Goal: Information Seeking & Learning: Learn about a topic

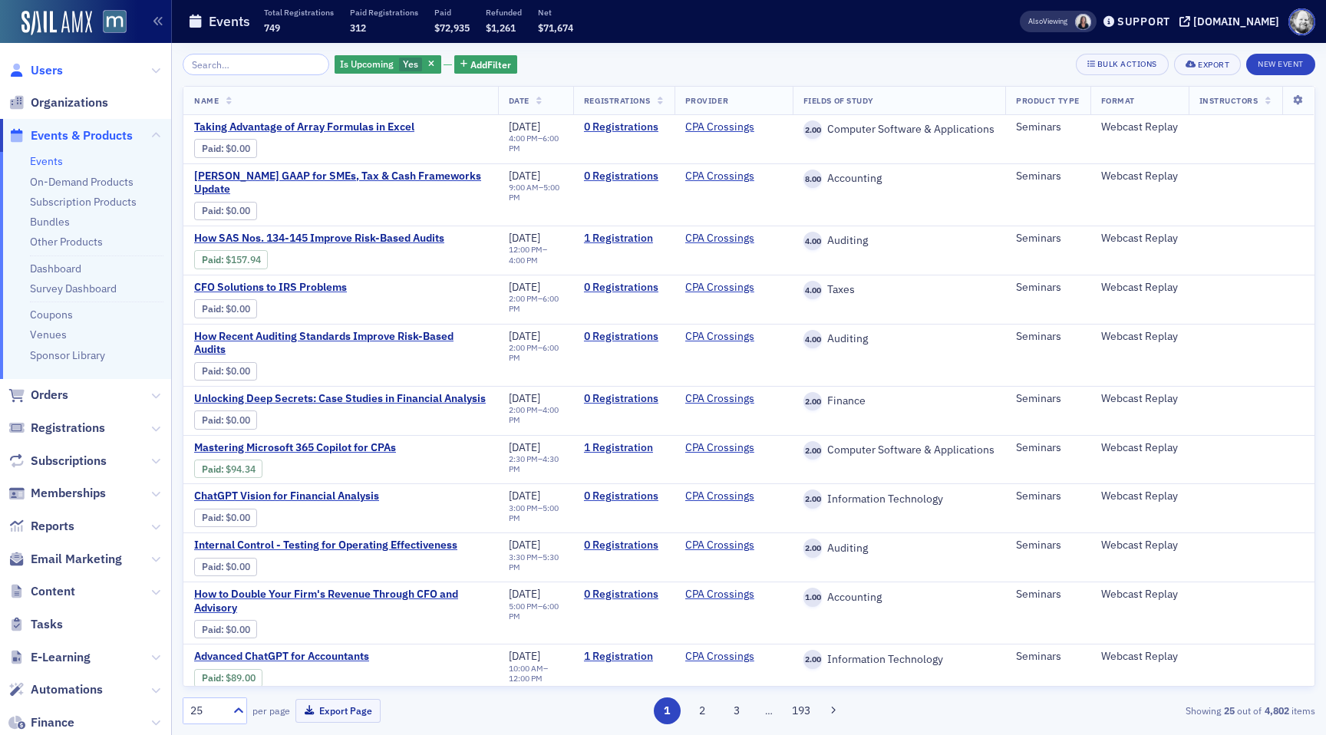
click at [37, 71] on span "Users" at bounding box center [47, 70] width 32 height 17
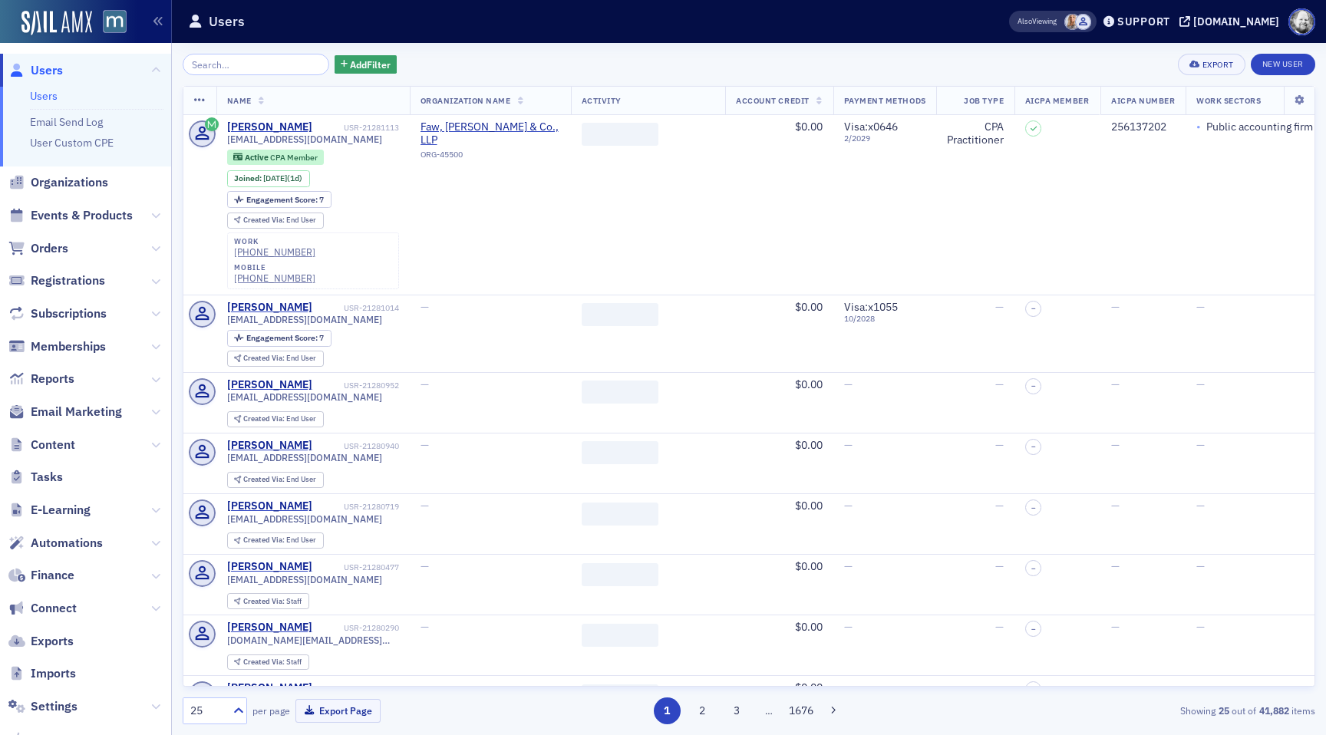
click at [247, 58] on input "search" at bounding box center [256, 64] width 147 height 21
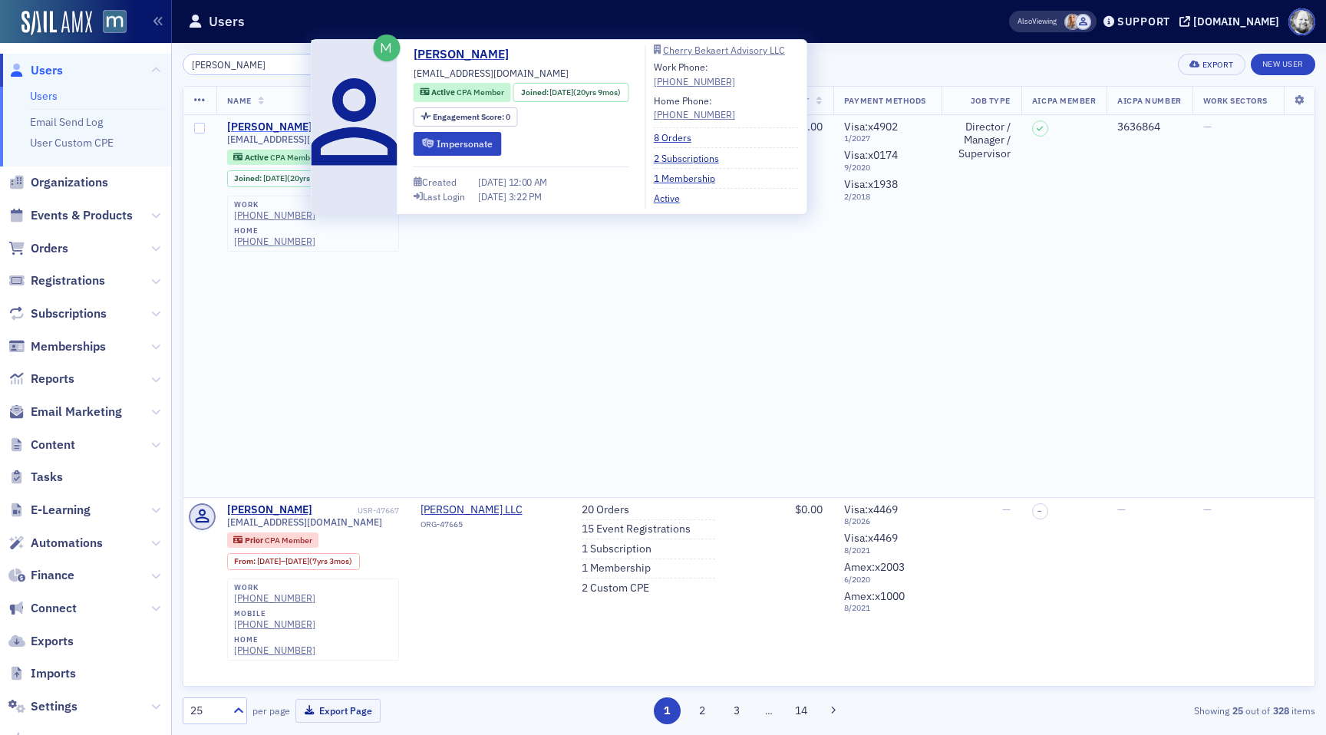
type input "[PERSON_NAME]"
click at [286, 124] on div "[PERSON_NAME]" at bounding box center [269, 127] width 85 height 14
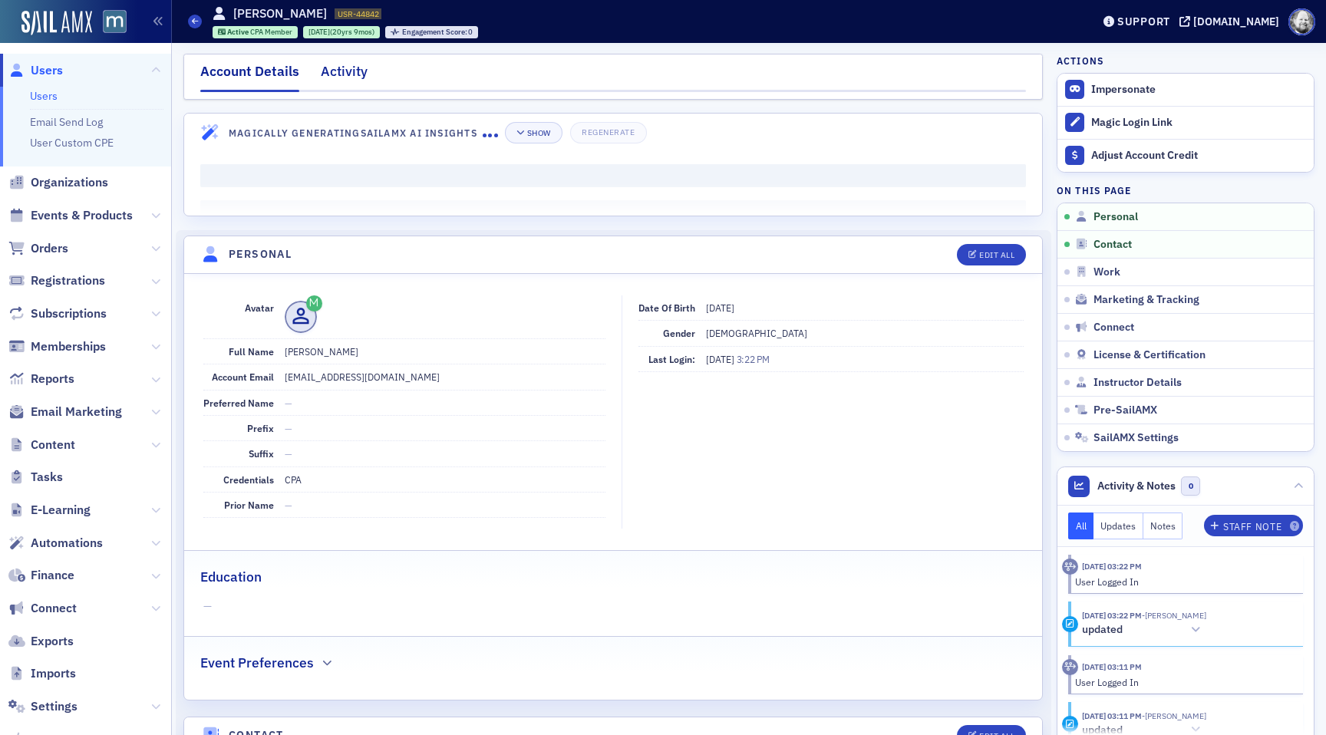
click at [339, 75] on div "Activity" at bounding box center [344, 75] width 47 height 28
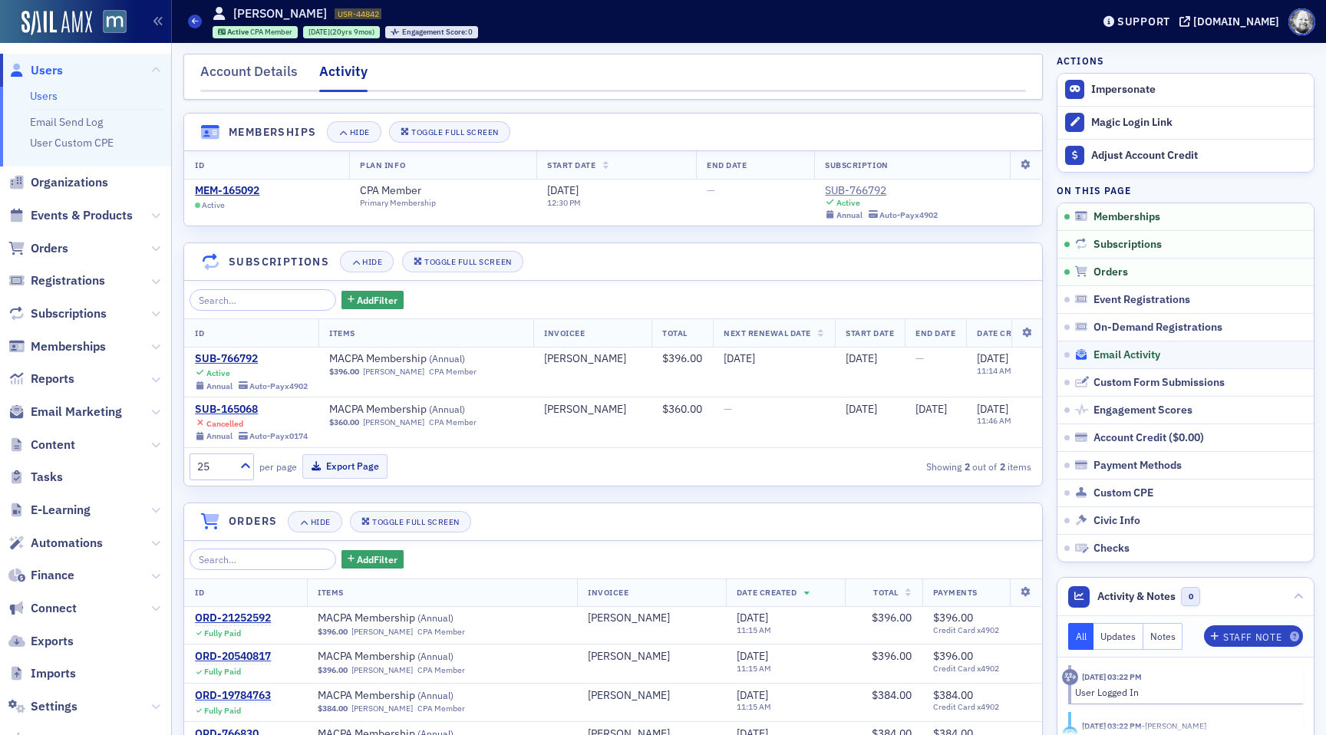
click at [1115, 353] on span "Email Activity" at bounding box center [1126, 355] width 67 height 14
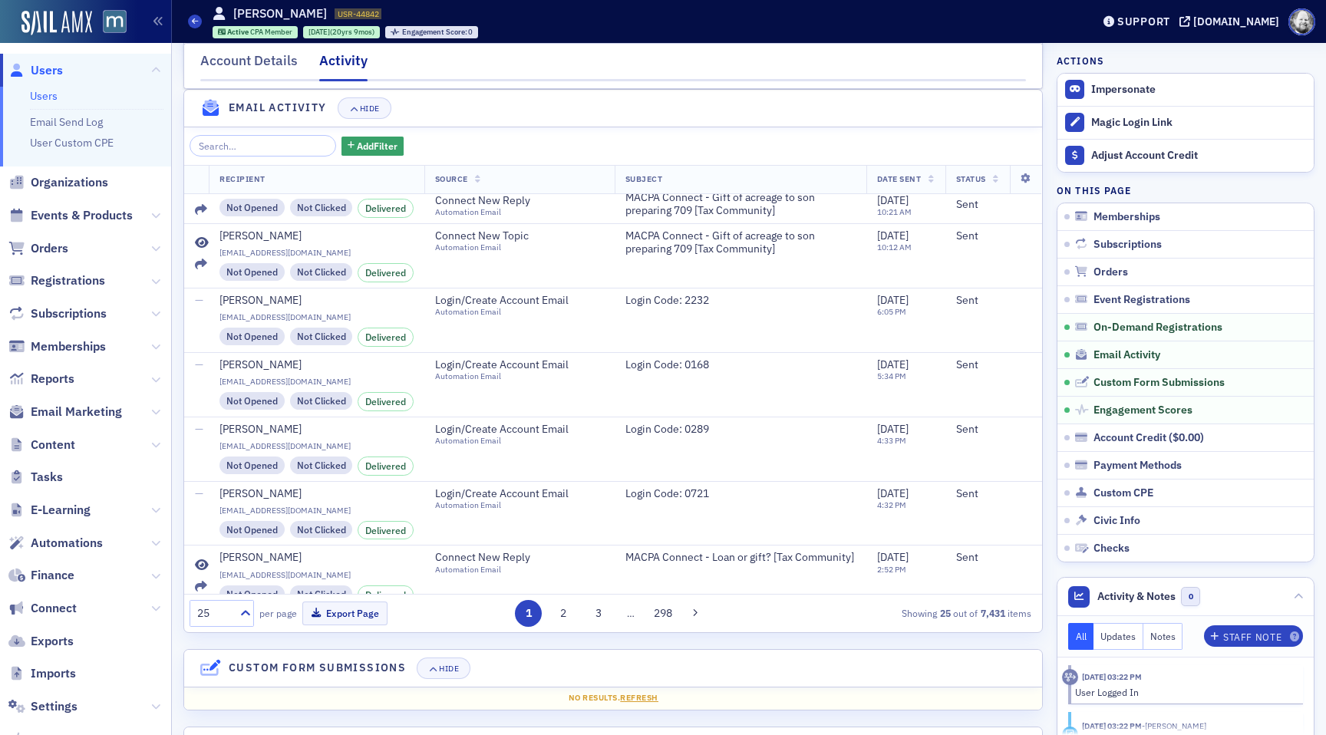
scroll to position [745, 0]
click at [333, 135] on div "Add Filter Recipient Source Subject Date Sent Status Mary Sokolowski msokolowsk…" at bounding box center [613, 379] width 858 height 505
click at [357, 147] on span "Add Filter" at bounding box center [377, 146] width 41 height 14
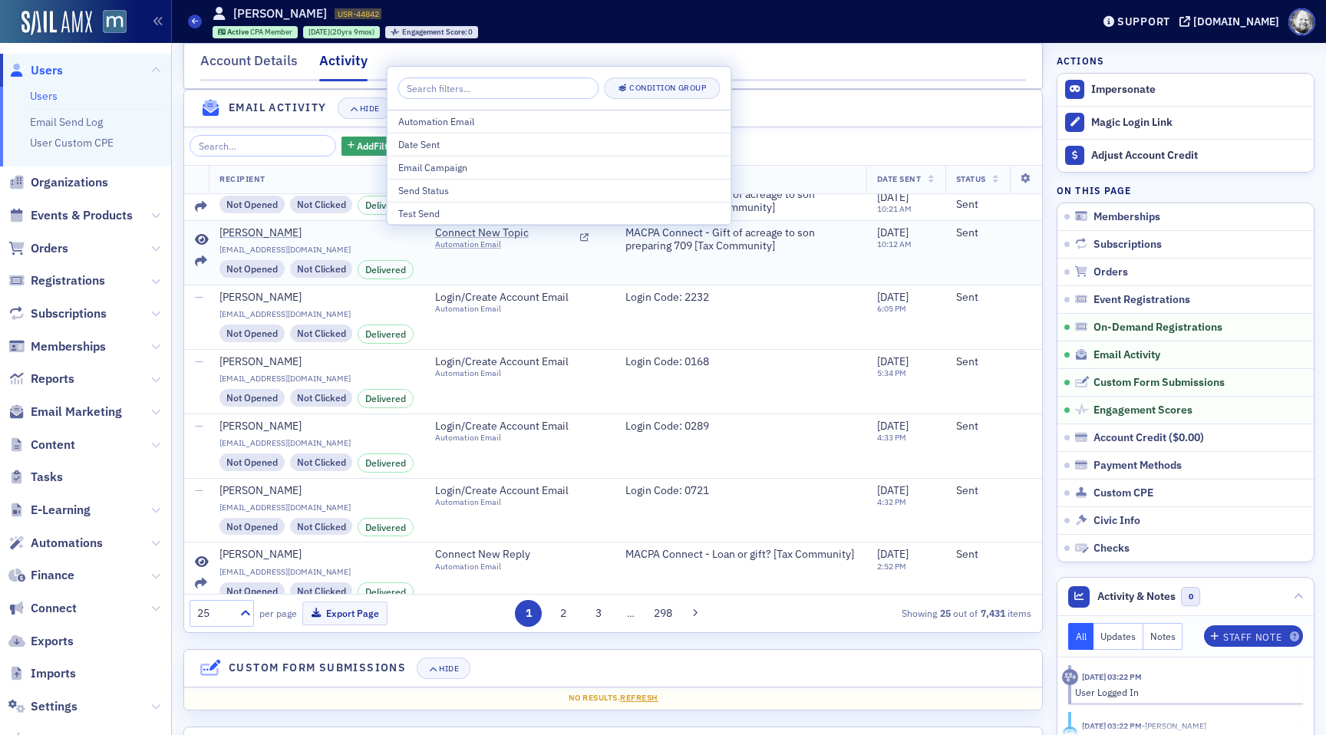
click at [484, 270] on td "Connect New Topic Automation Email" at bounding box center [519, 252] width 190 height 64
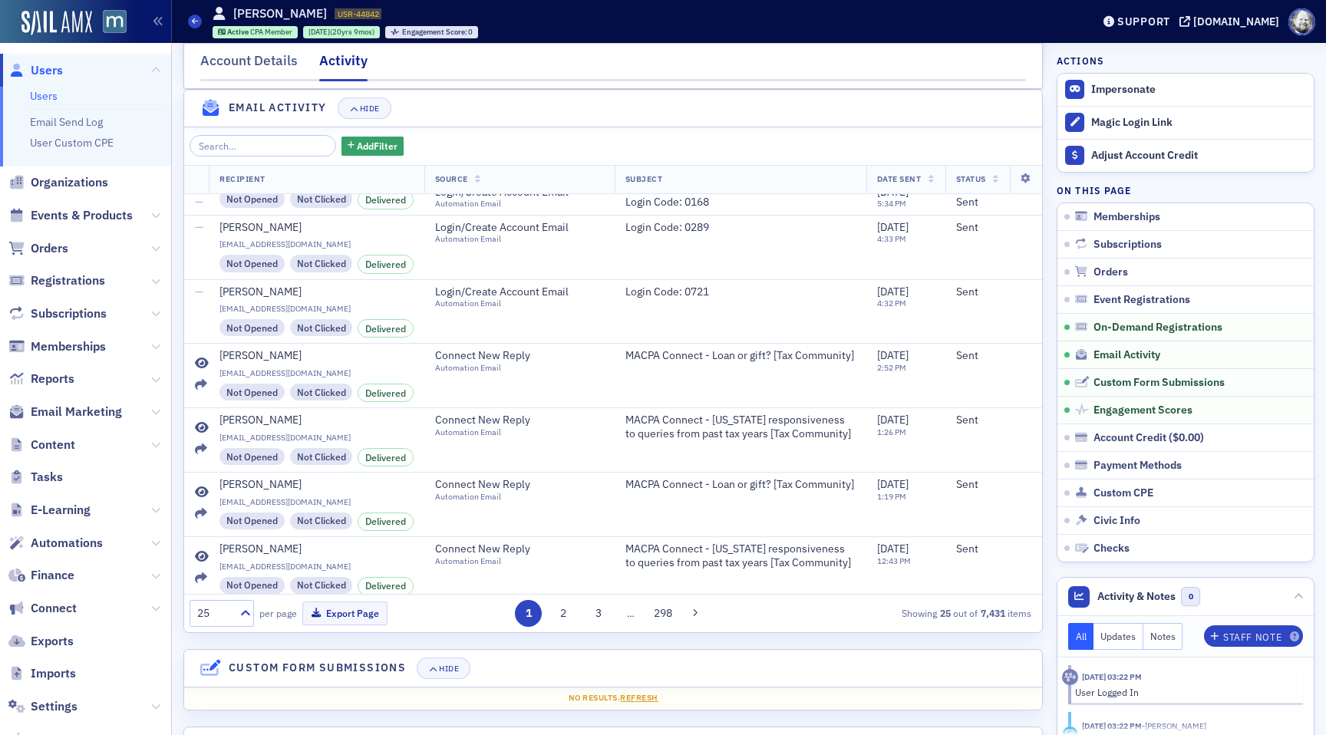
scroll to position [945, 0]
click at [381, 262] on div "Delivered" at bounding box center [386, 262] width 56 height 18
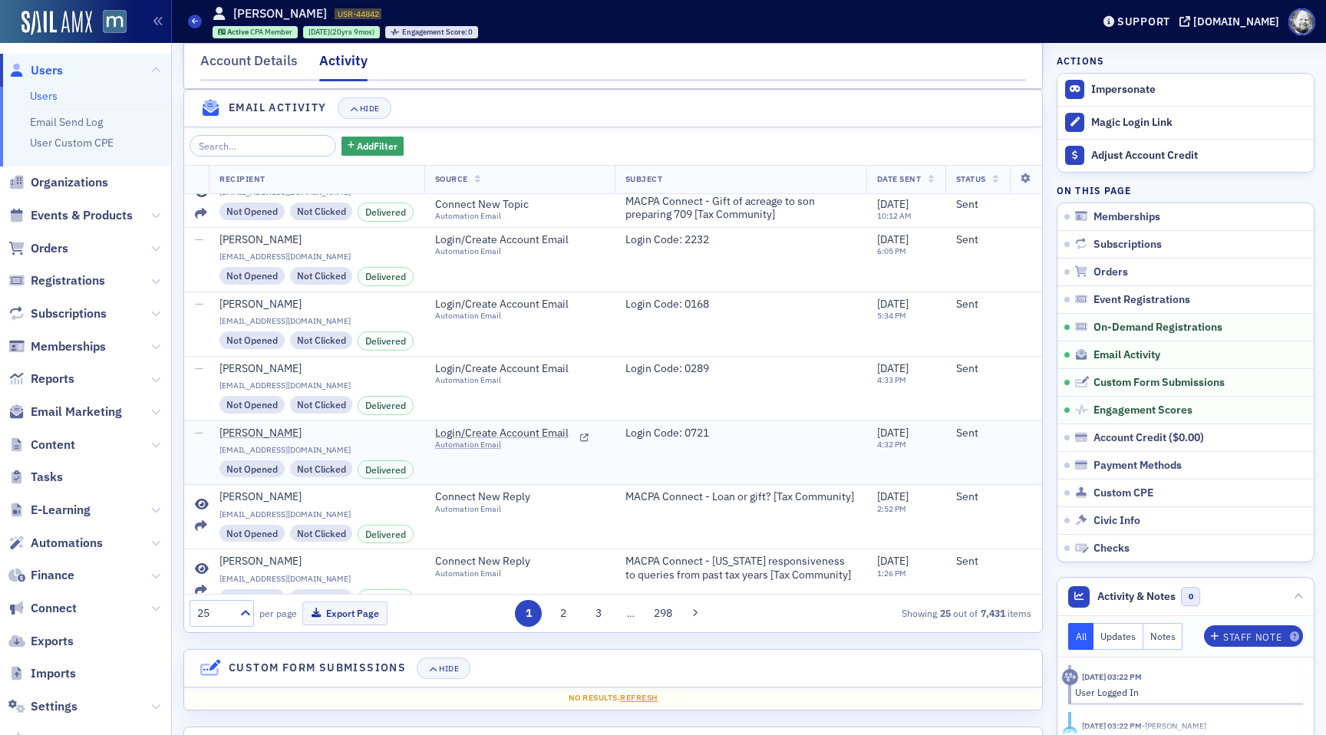
scroll to position [806, 0]
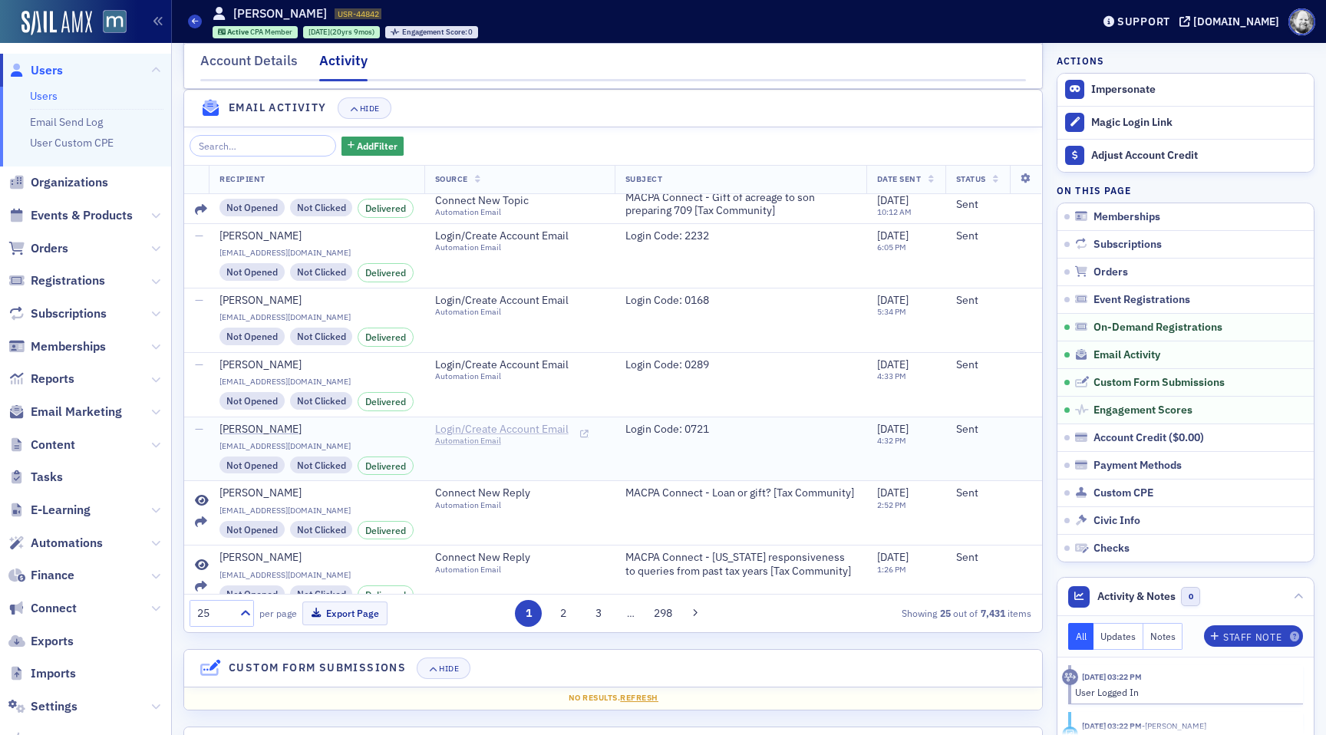
click at [490, 428] on span "Login/Create Account Email" at bounding box center [505, 430] width 140 height 14
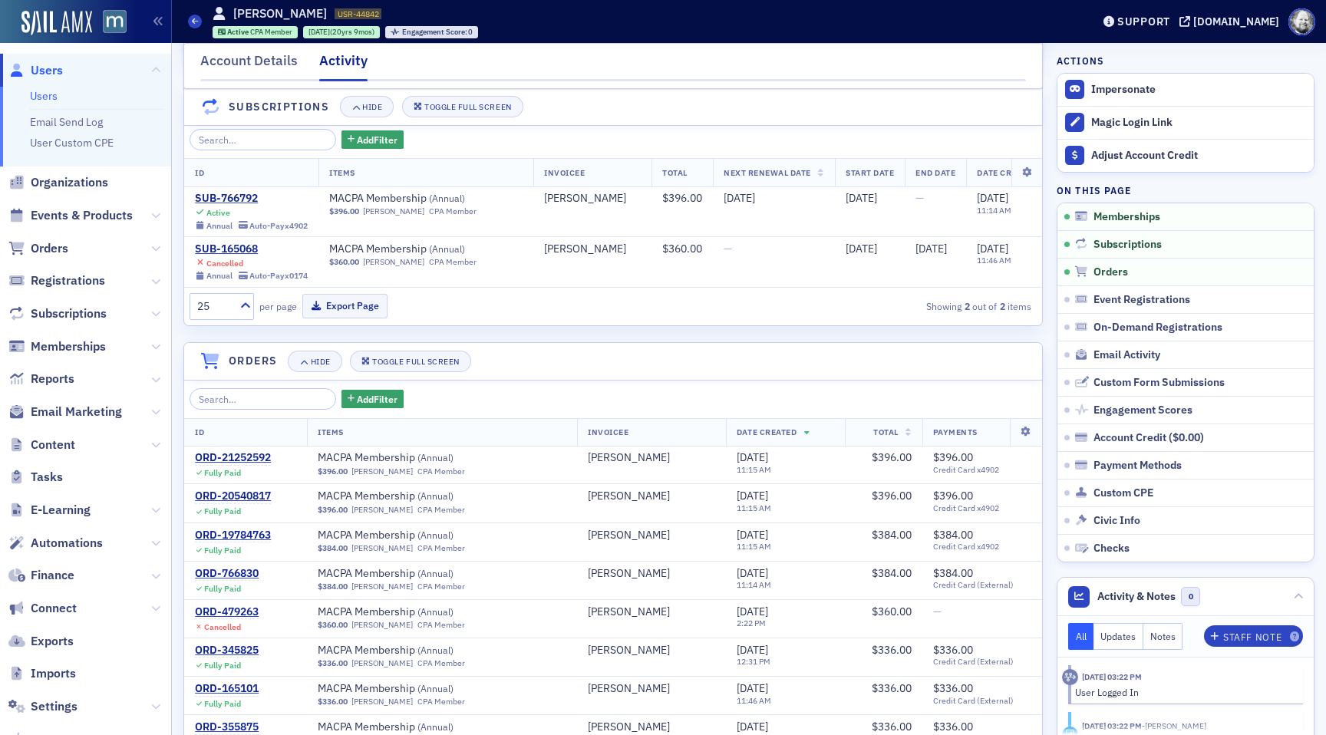
scroll to position [0, 0]
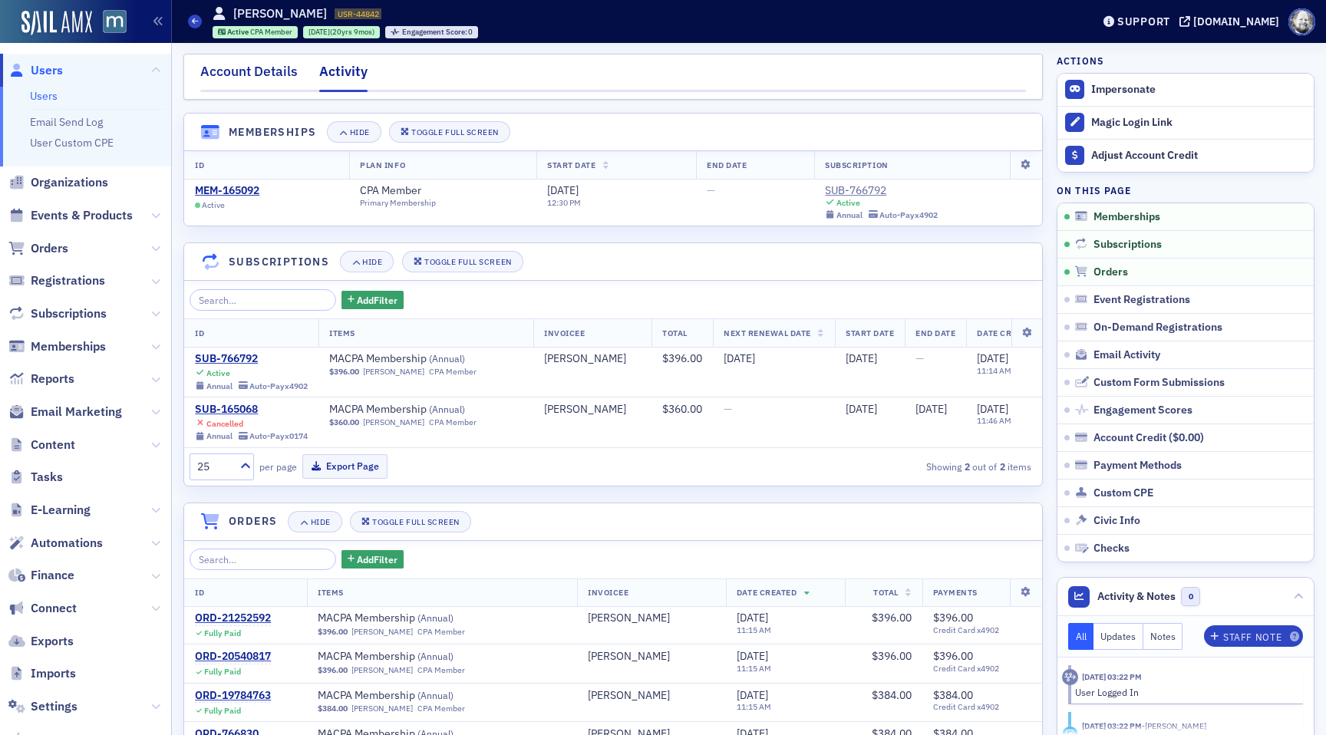
click at [259, 68] on div "Account Details" at bounding box center [248, 75] width 97 height 28
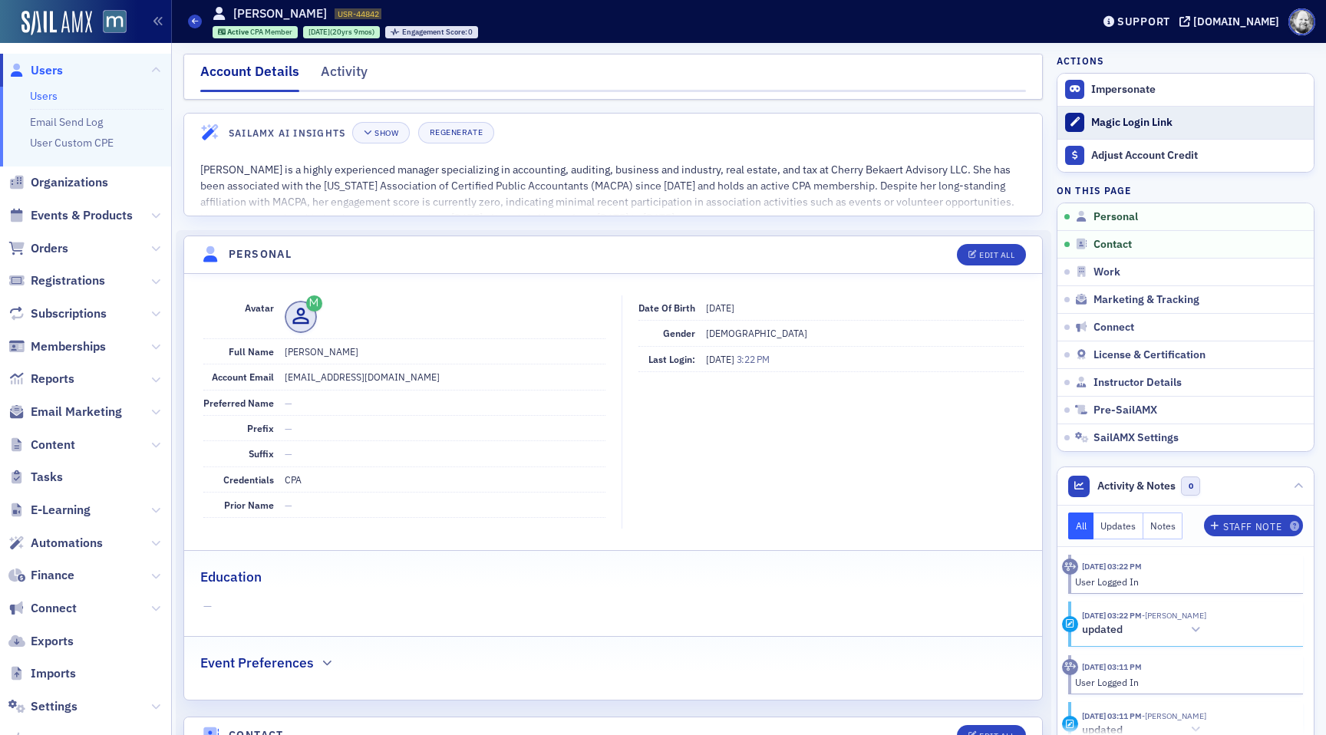
click at [1151, 134] on button "Magic Login Link" at bounding box center [1185, 122] width 256 height 33
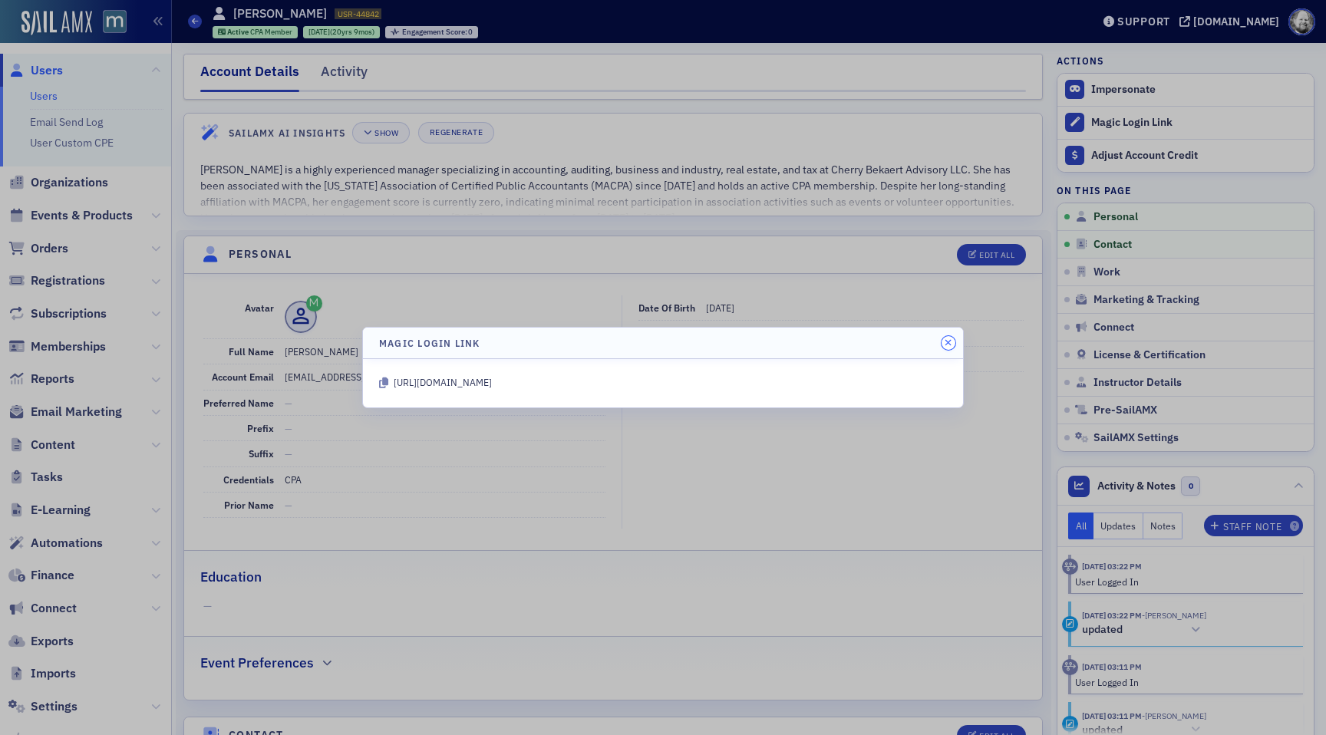
click at [953, 341] on button "button" at bounding box center [949, 343] width 14 height 14
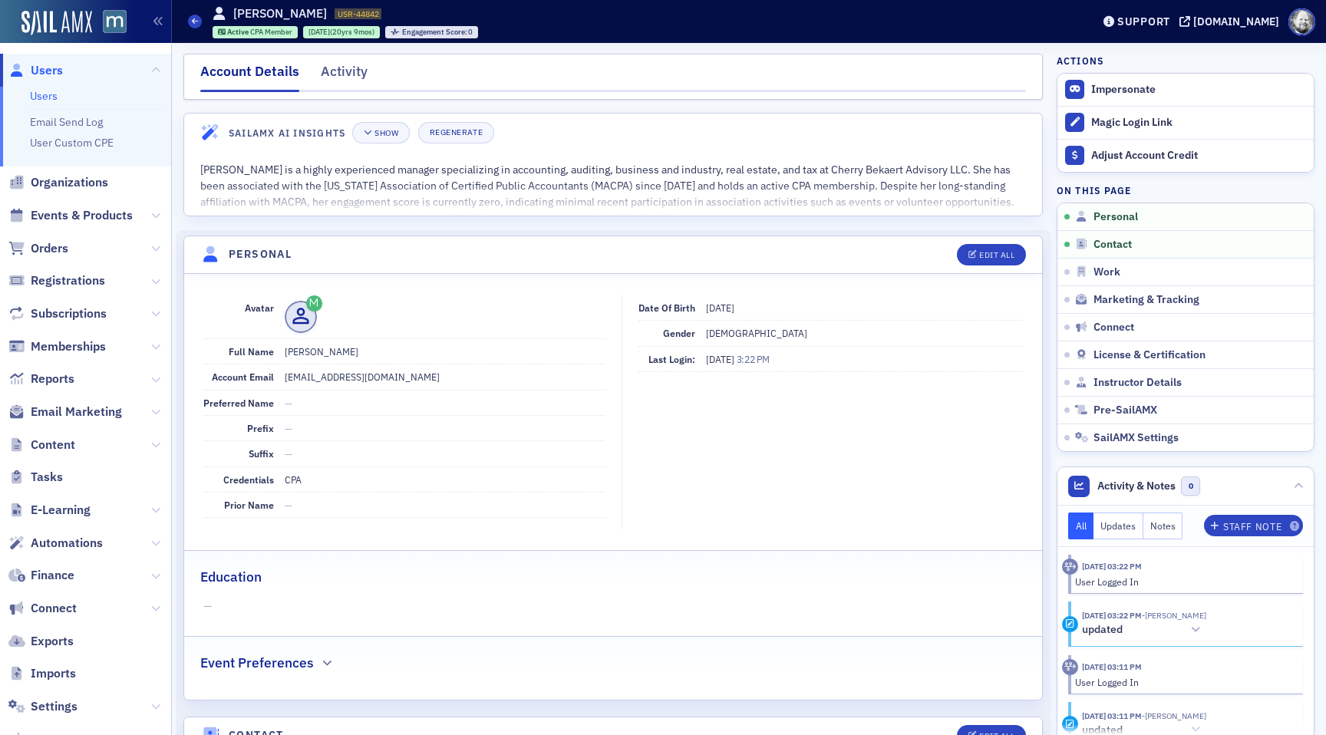
click at [272, 70] on div "Account Details" at bounding box center [249, 76] width 99 height 31
